Goal: Information Seeking & Learning: Learn about a topic

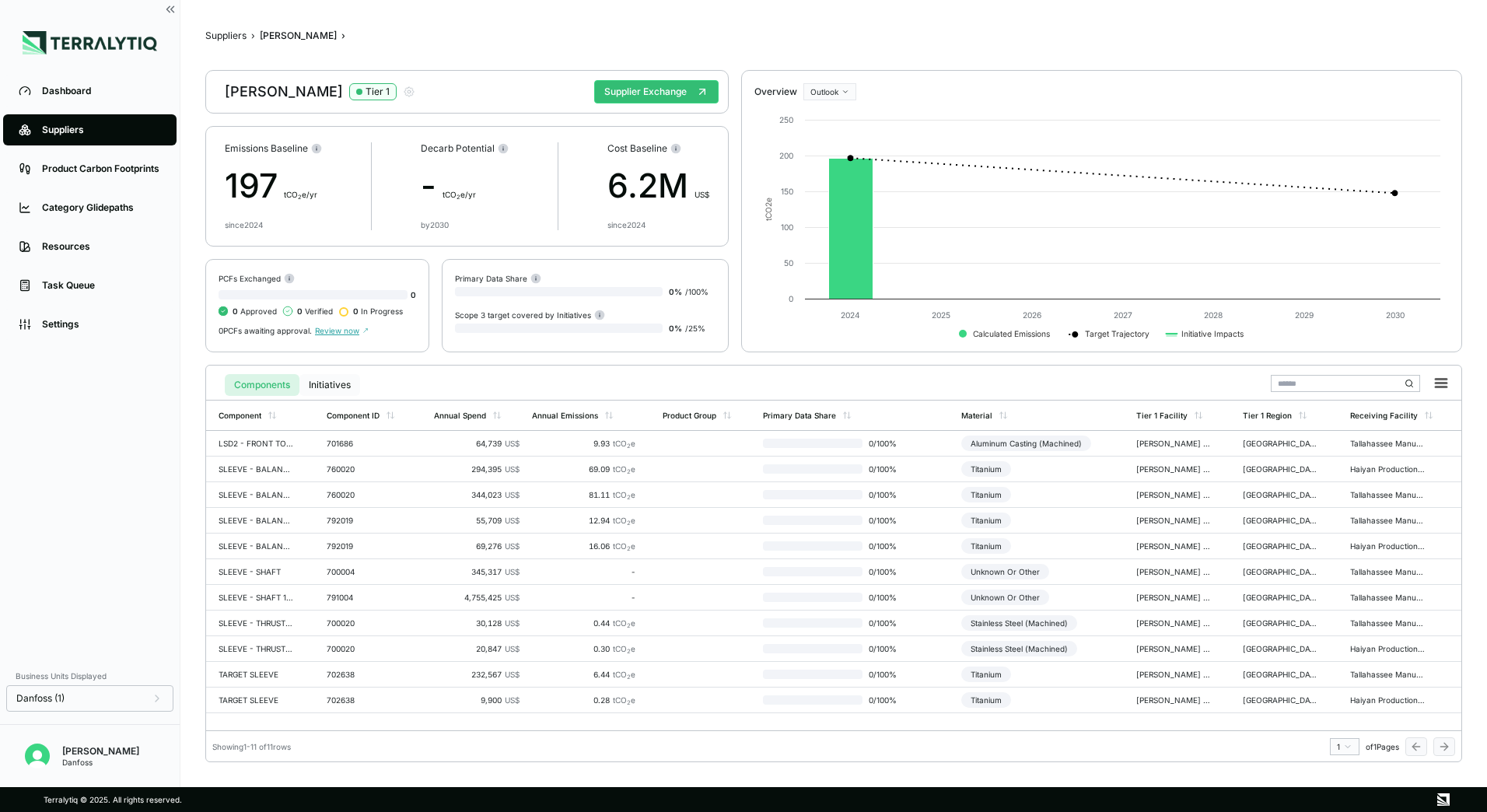
click at [332, 387] on button "Initiatives" at bounding box center [329, 385] width 60 height 22
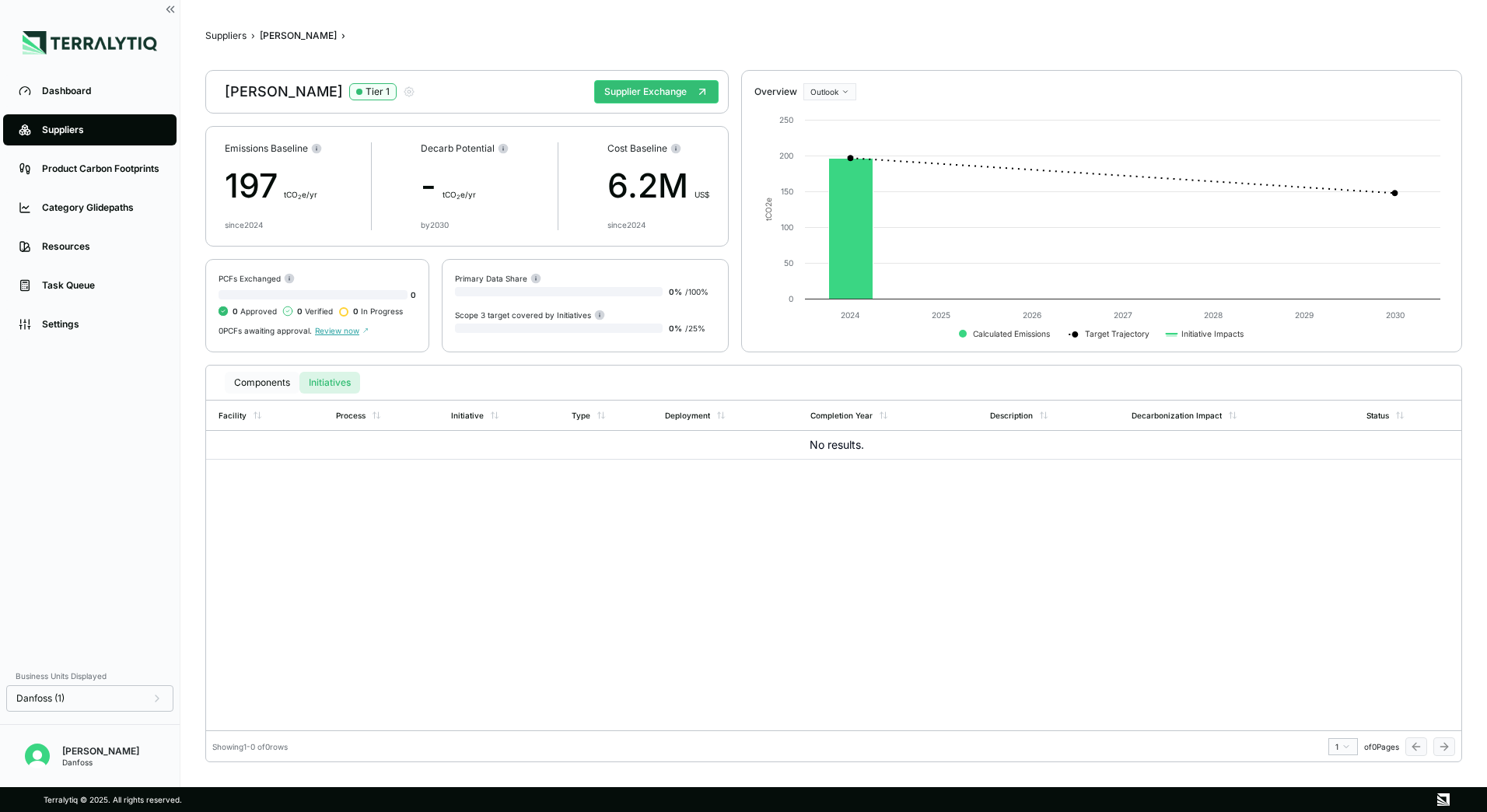
click at [257, 388] on button "Components" at bounding box center [262, 382] width 75 height 22
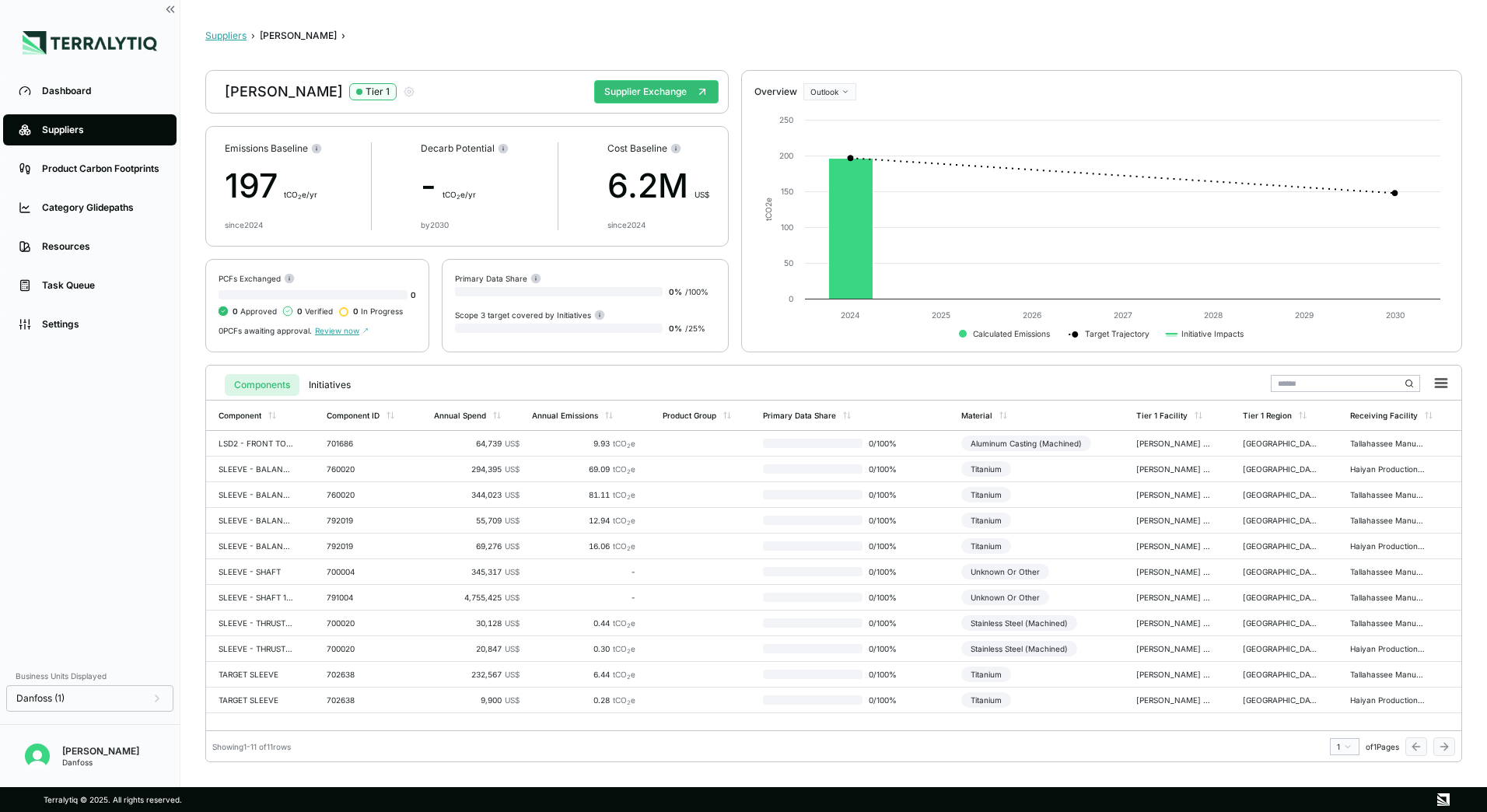
click at [232, 34] on button "Suppliers" at bounding box center [226, 36] width 41 height 12
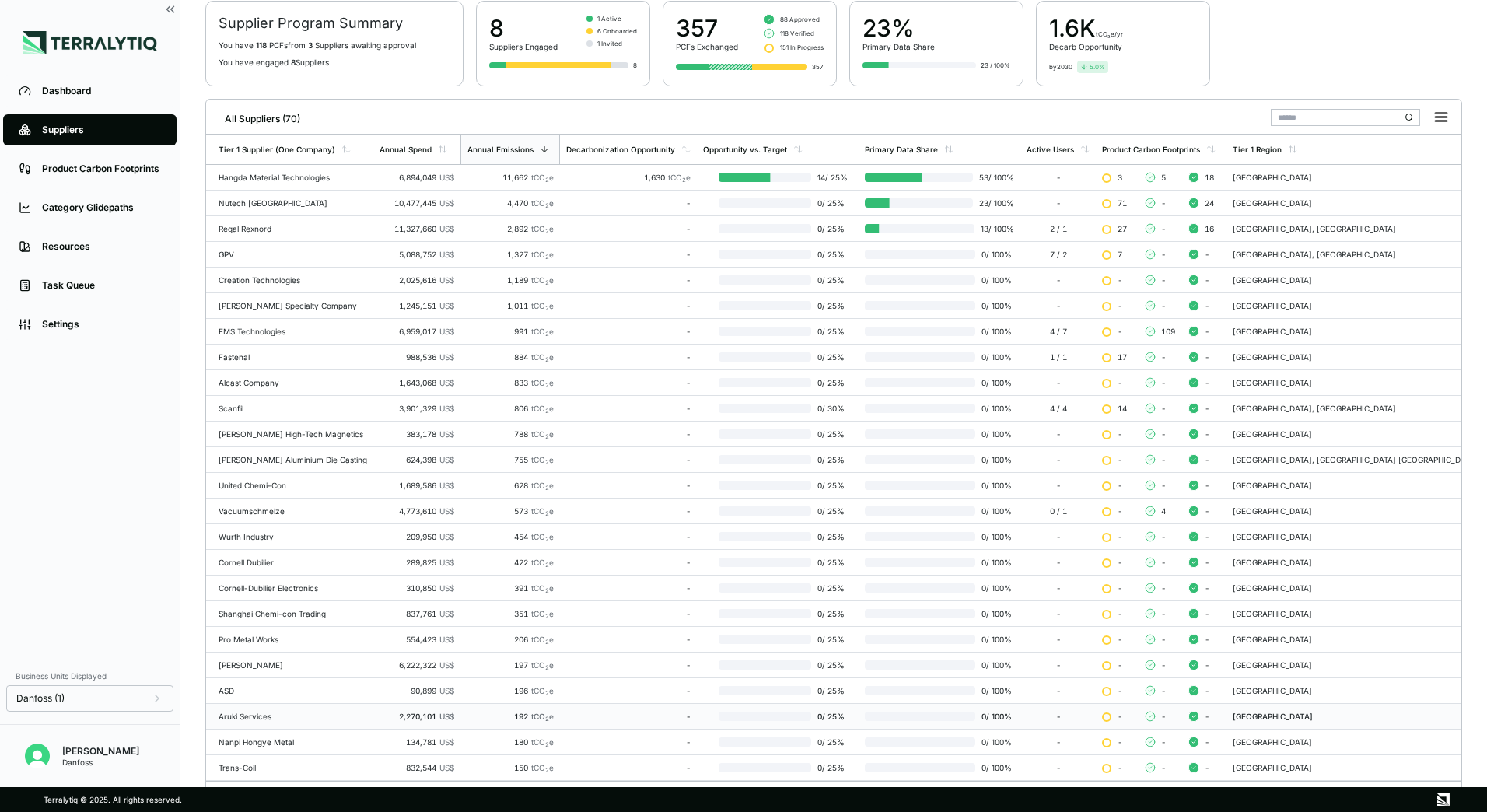
scroll to position [151, 0]
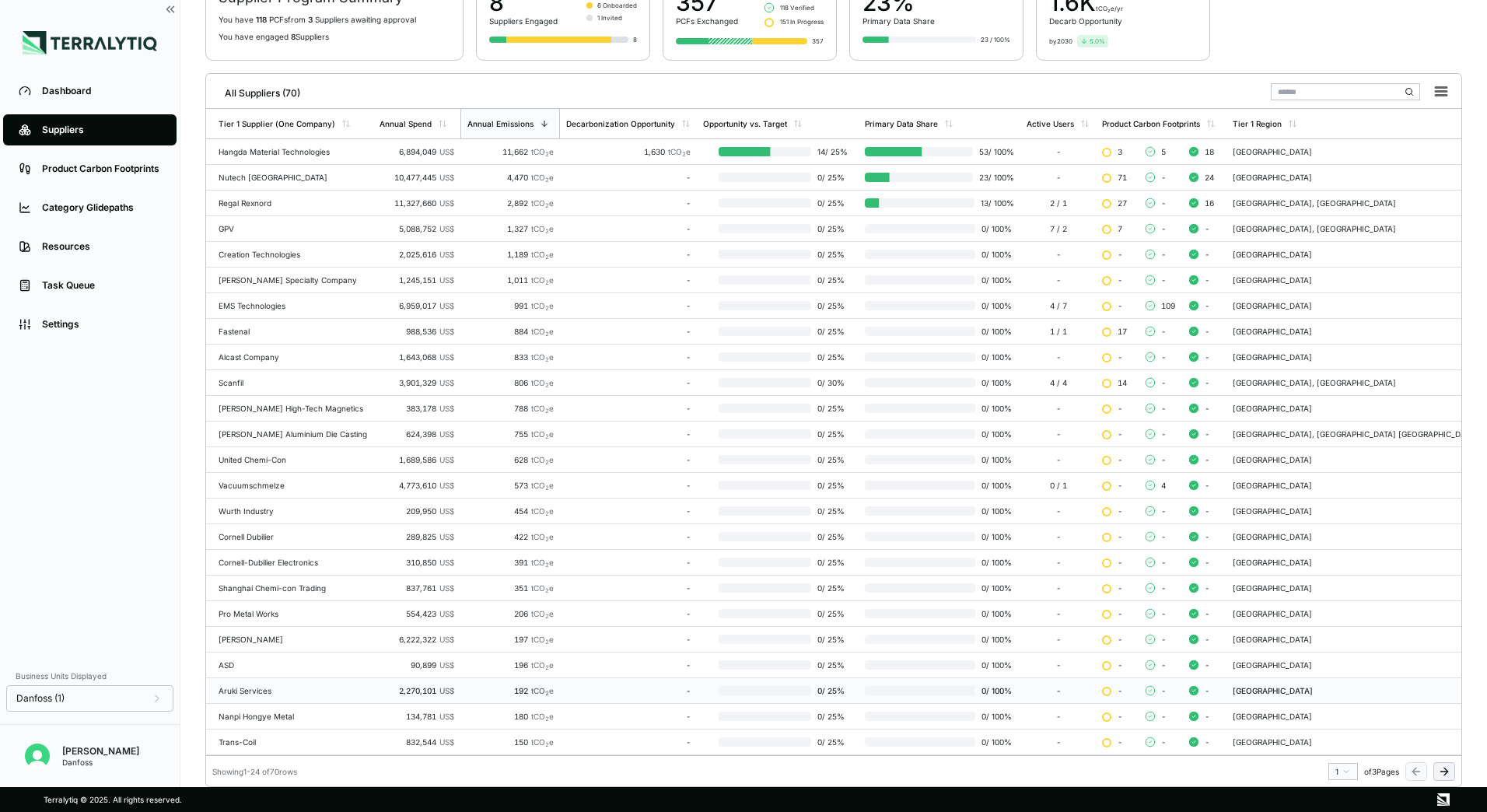
click at [1441, 773] on icon at bounding box center [1444, 771] width 12 height 12
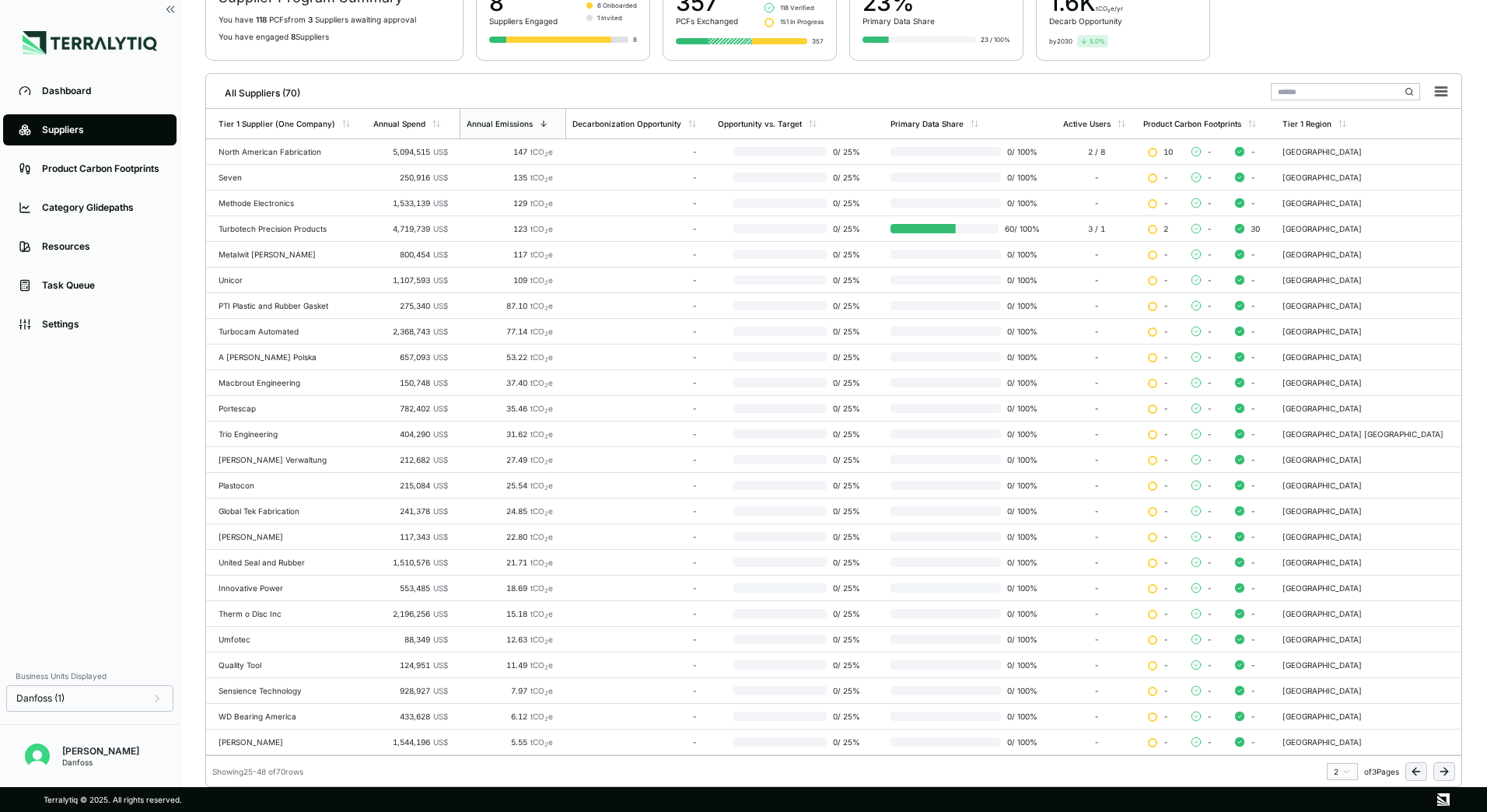
click at [1413, 776] on icon at bounding box center [1416, 771] width 12 height 12
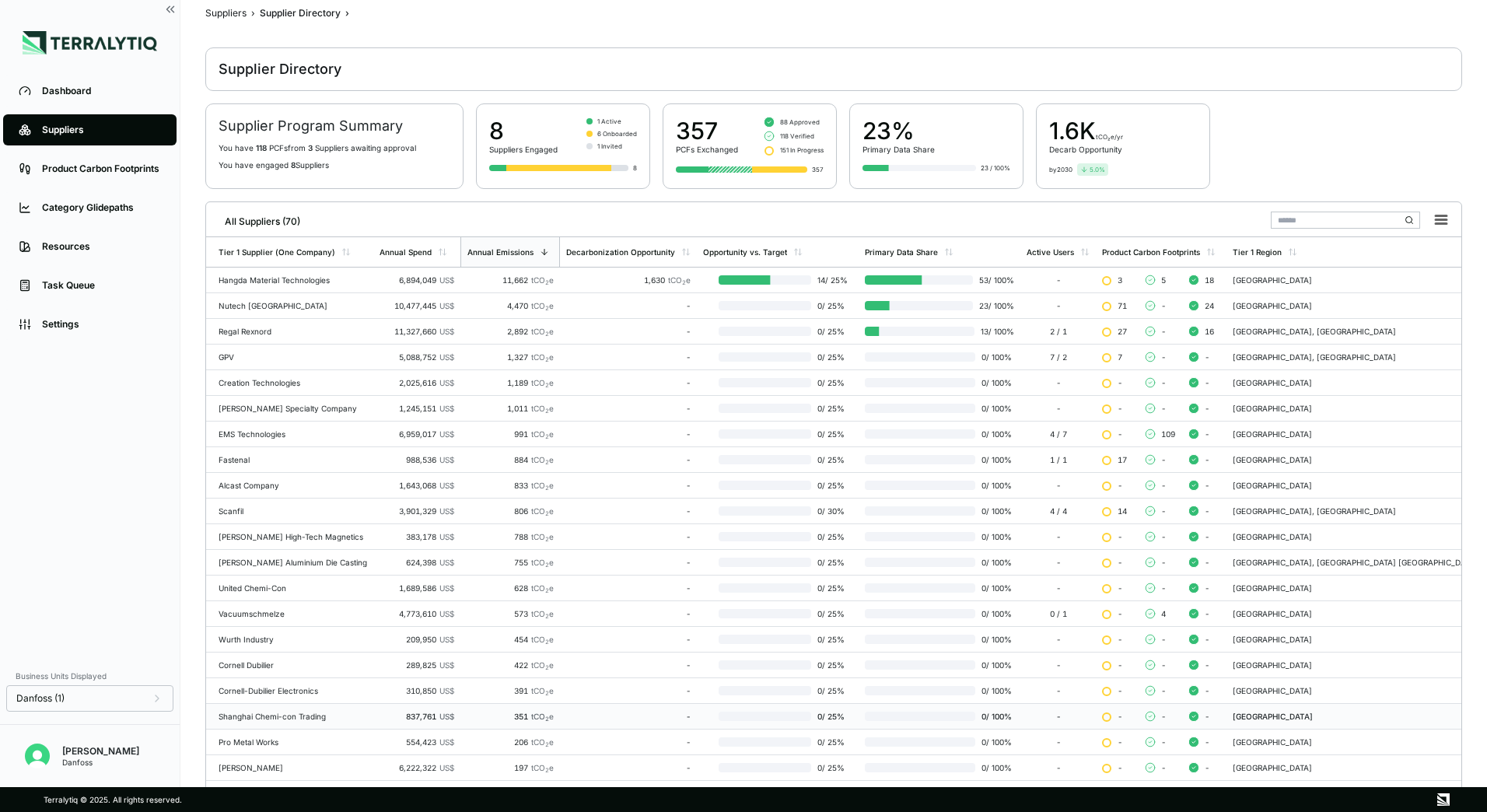
scroll to position [0, 0]
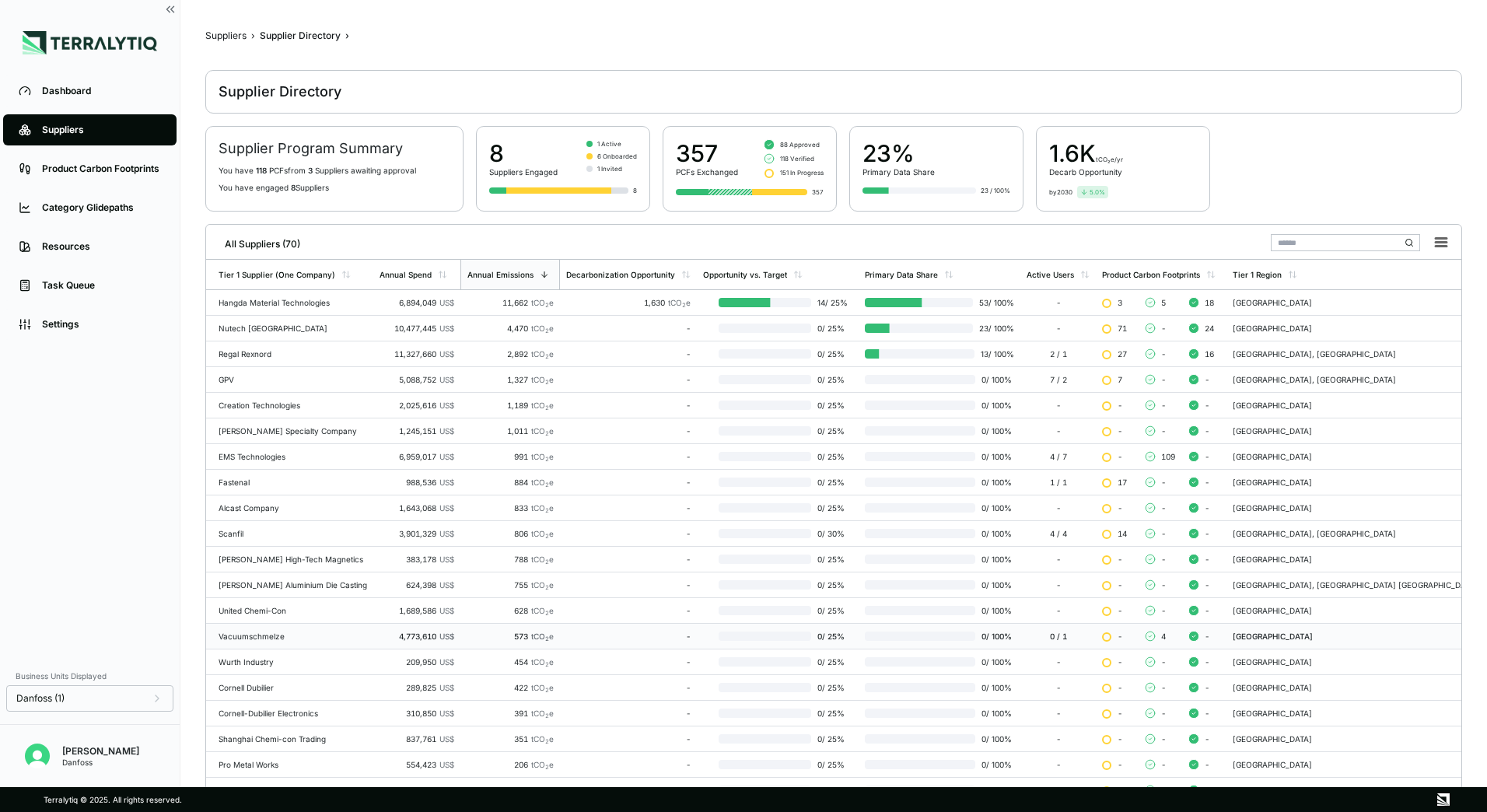
click at [294, 633] on div "Vacuumschmelze" at bounding box center [293, 636] width 149 height 10
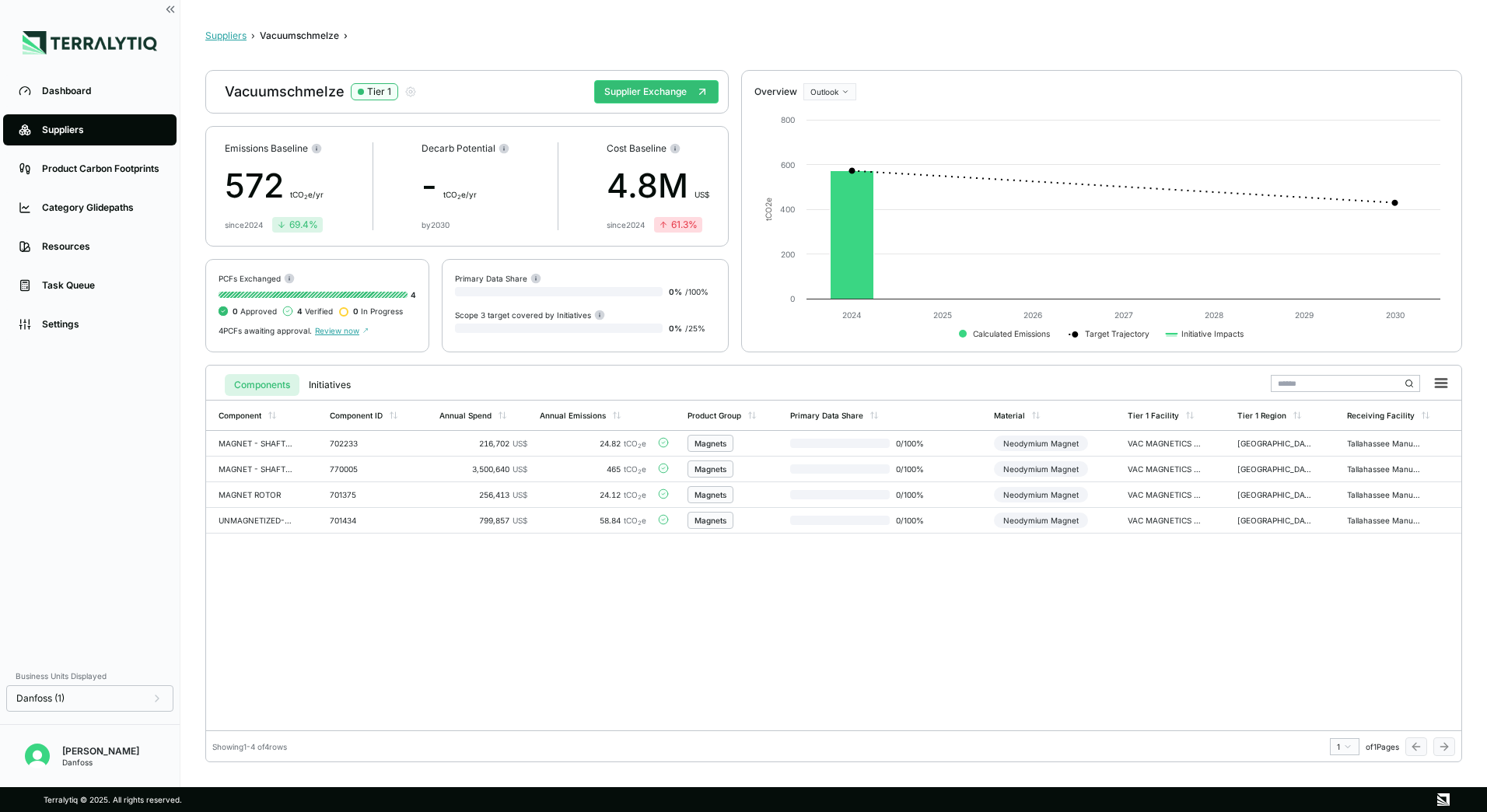
click at [226, 36] on button "Suppliers" at bounding box center [226, 36] width 41 height 12
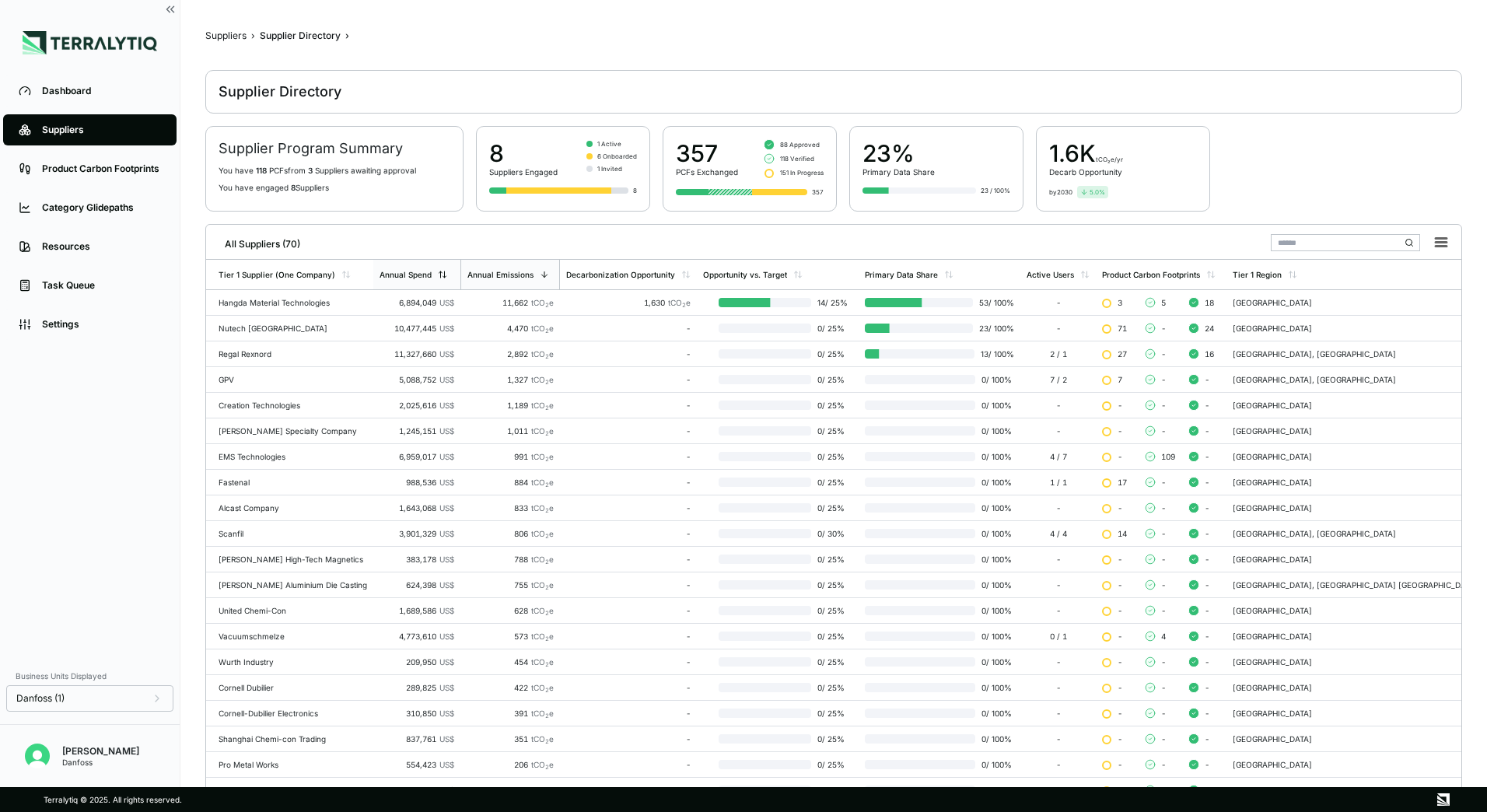
click at [442, 264] on div "Annual Spend" at bounding box center [417, 275] width 87 height 30
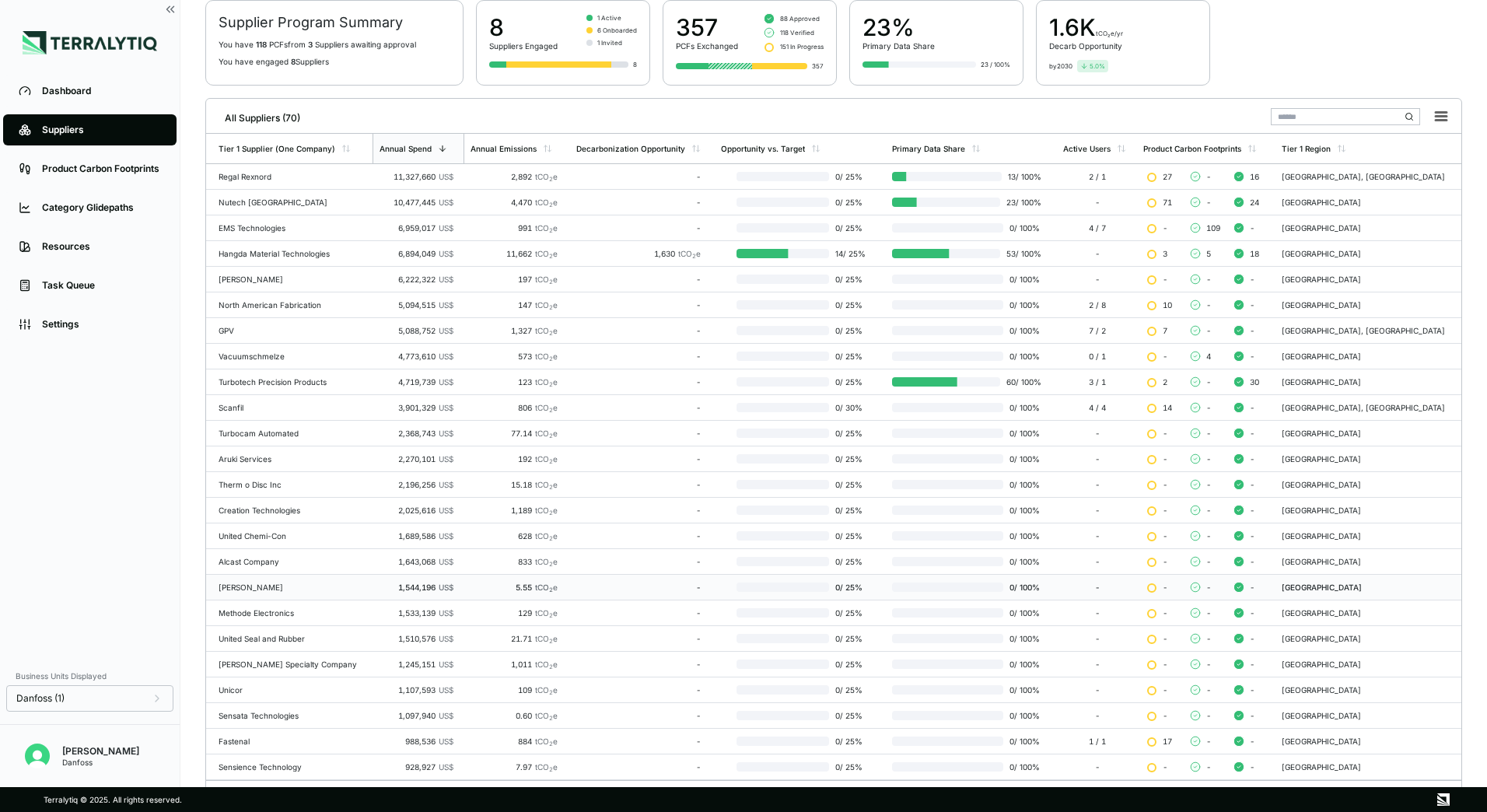
scroll to position [151, 0]
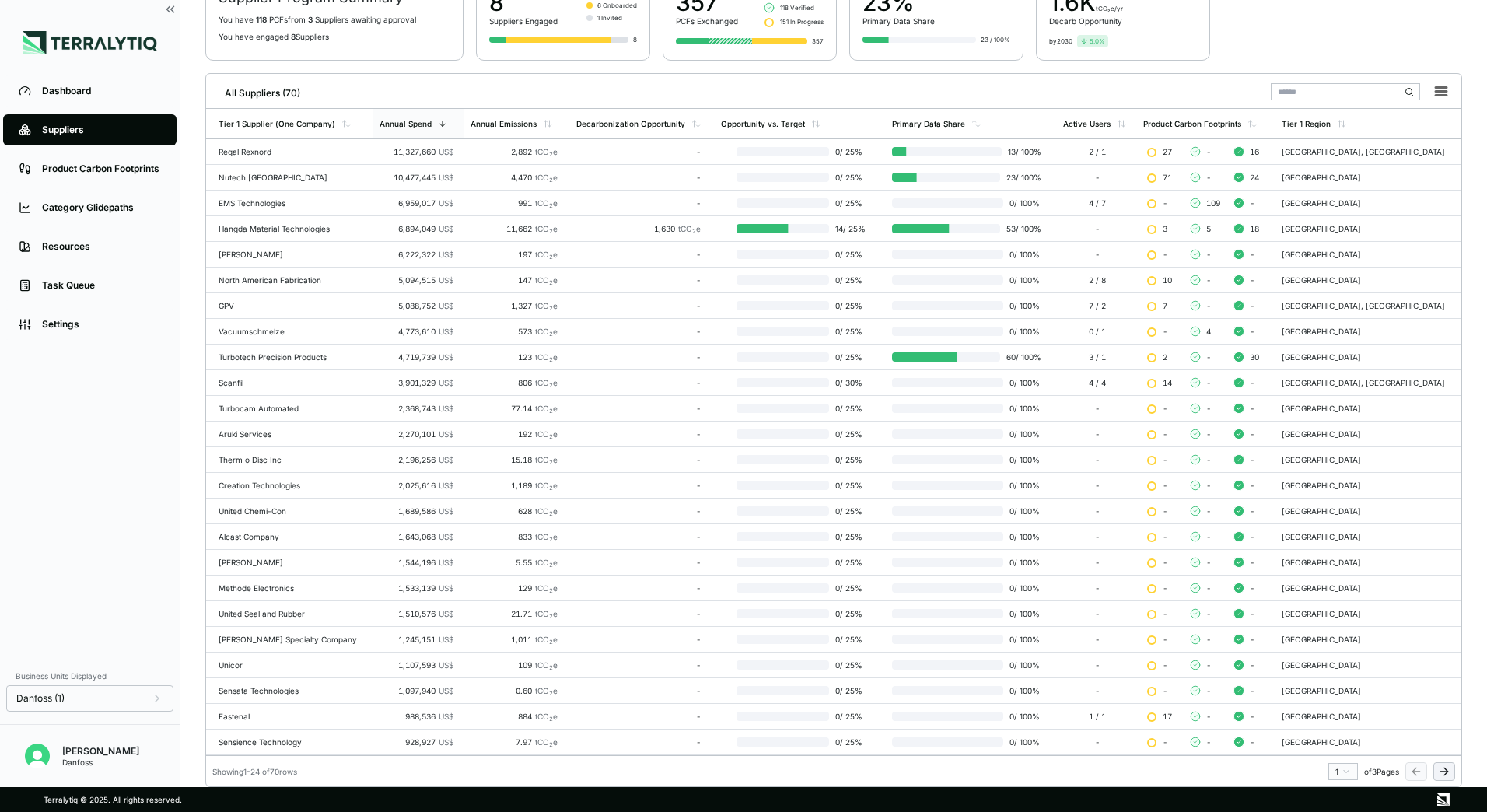
click at [1444, 766] on icon at bounding box center [1444, 771] width 12 height 12
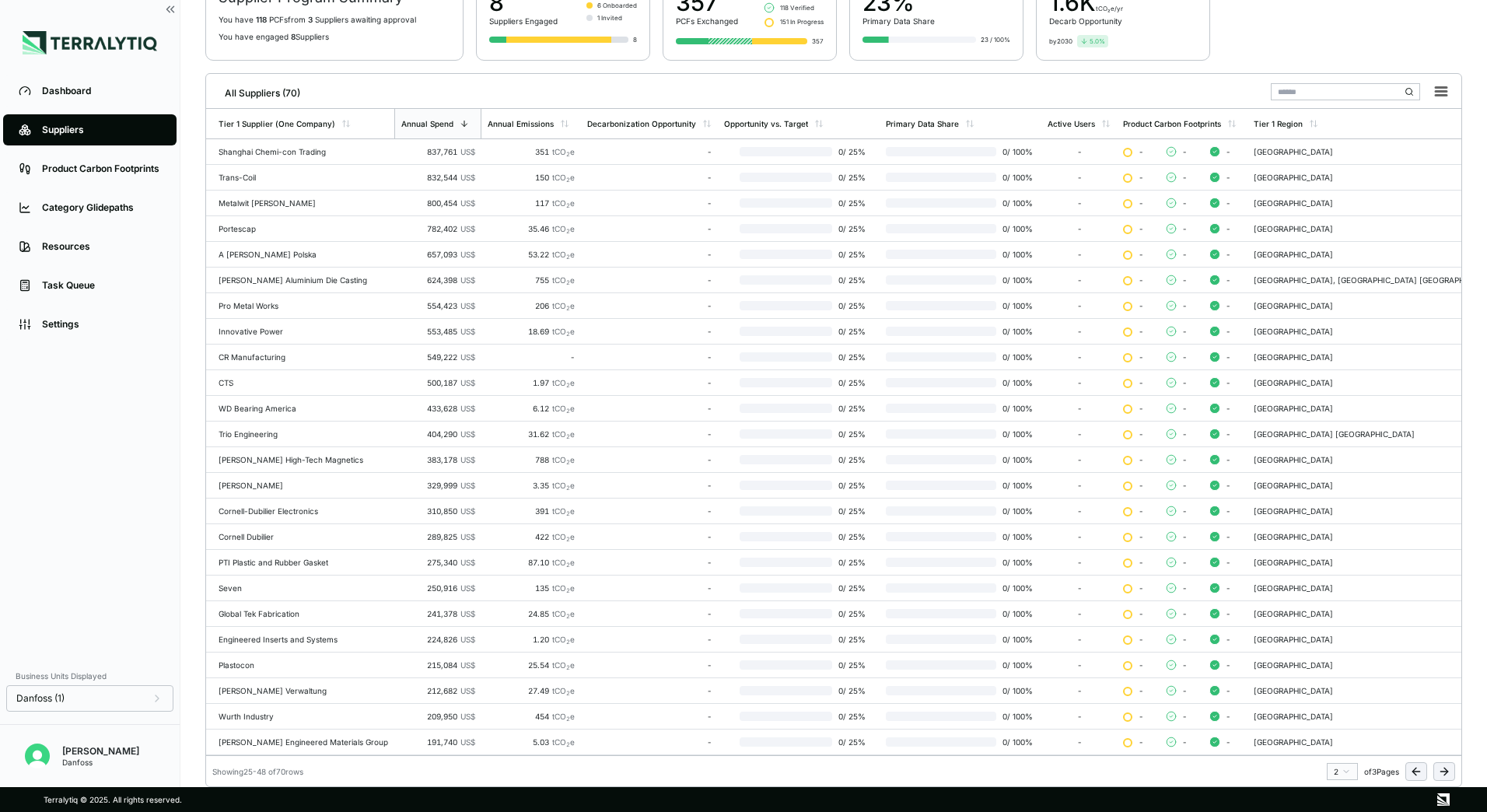
click at [1423, 774] on button at bounding box center [1416, 771] width 22 height 18
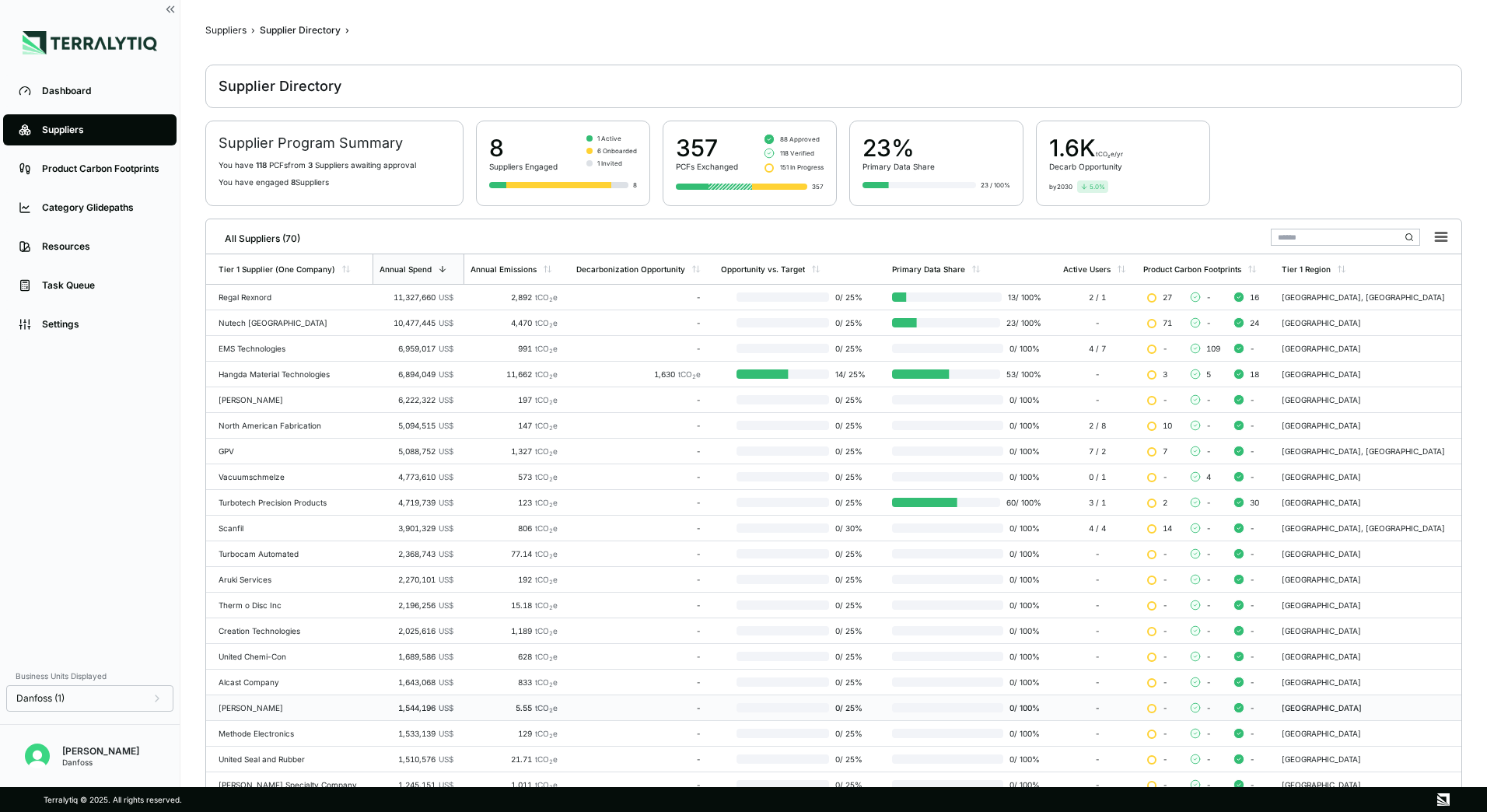
scroll to position [0, 0]
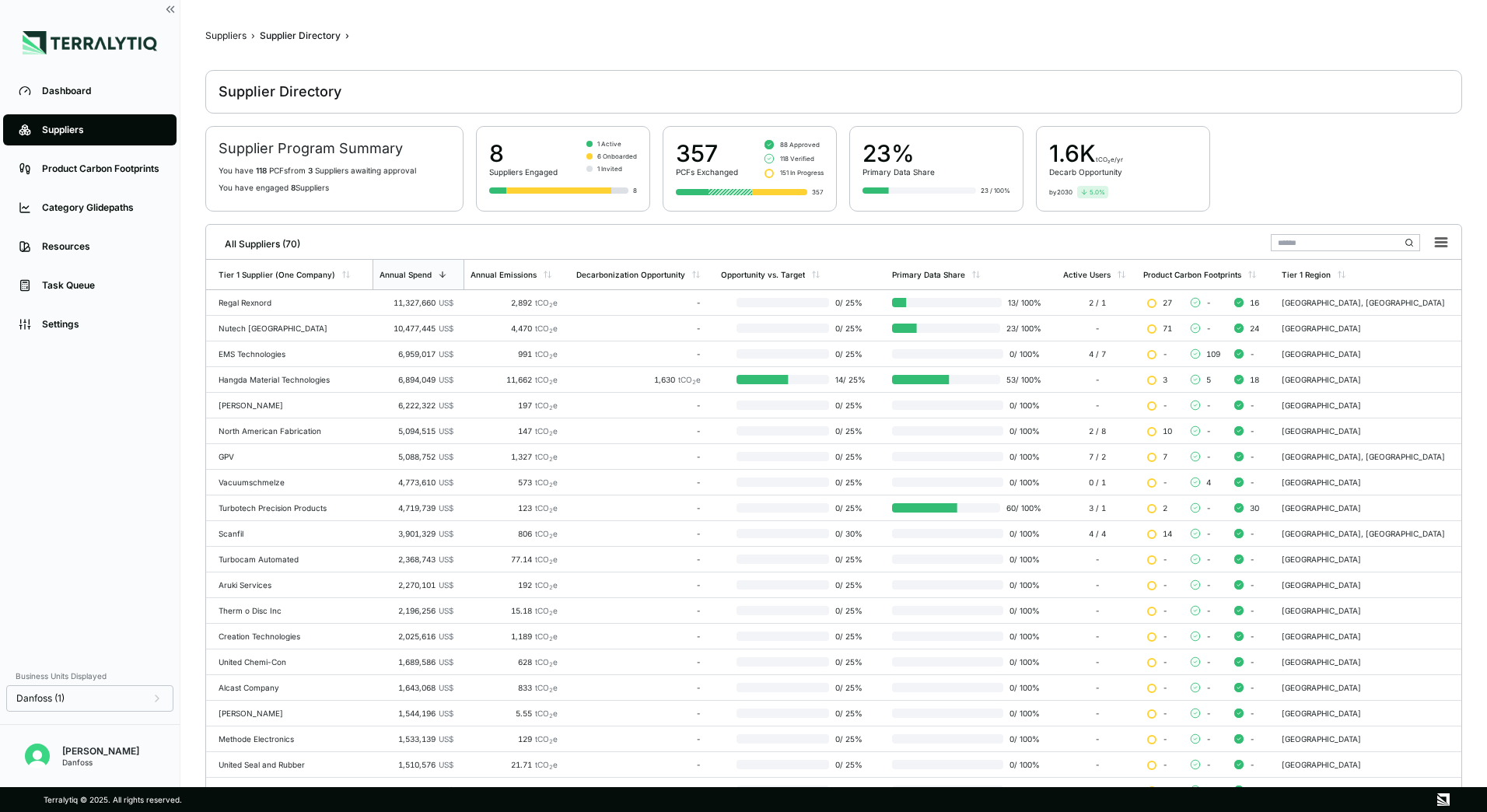
click at [1092, 194] on span "5.0 %" at bounding box center [1097, 192] width 15 height 10
click at [799, 146] on span "88 Approved" at bounding box center [800, 145] width 39 height 10
click at [495, 157] on div "8" at bounding box center [523, 153] width 68 height 28
